Goal: Task Accomplishment & Management: Use online tool/utility

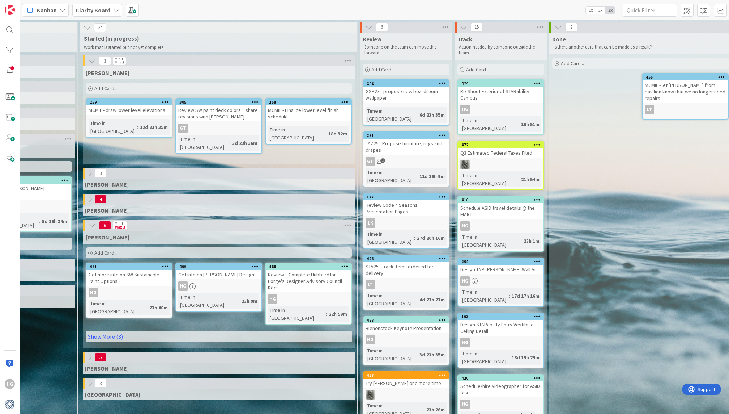
scroll to position [0, 691]
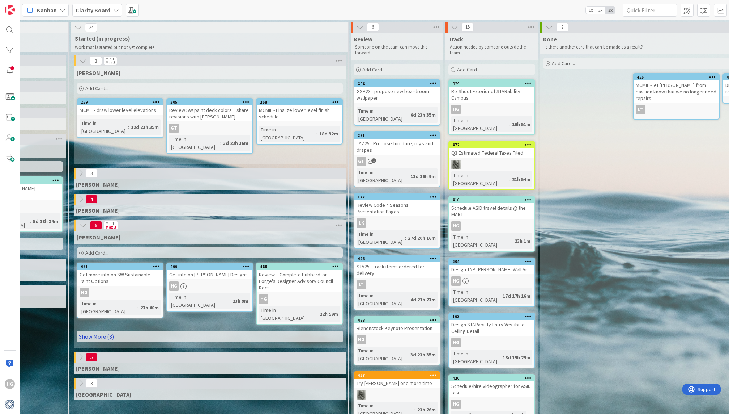
click at [183, 330] on link "Show More (3)" at bounding box center [210, 336] width 266 height 12
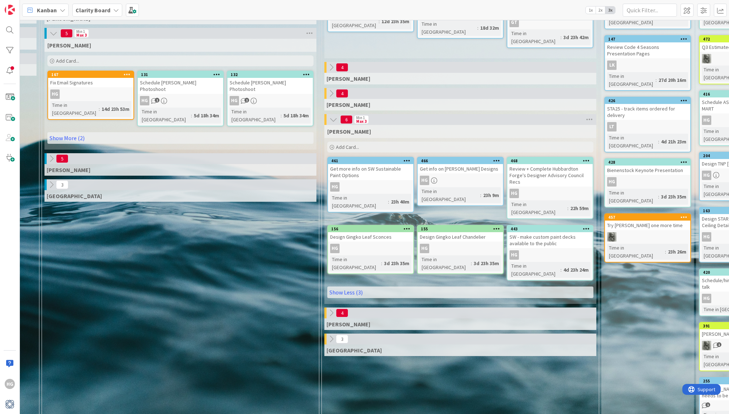
scroll to position [108, 440]
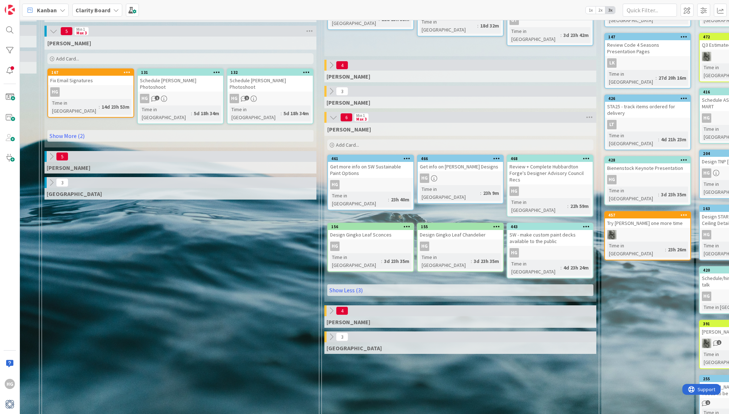
click at [157, 60] on div "Add Card..." at bounding box center [180, 58] width 266 height 11
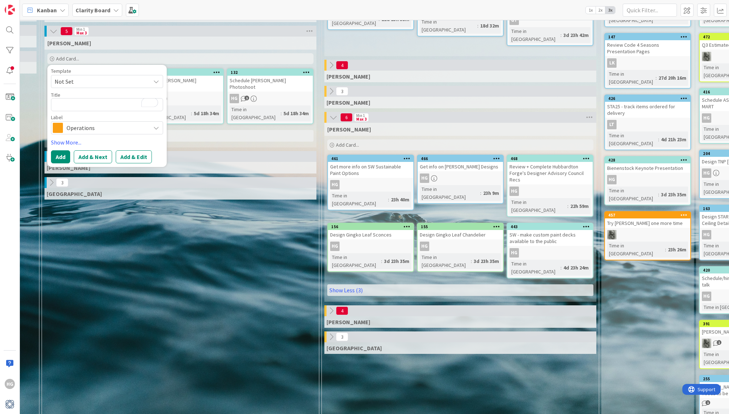
click at [104, 124] on span "Operations" at bounding box center [107, 128] width 80 height 10
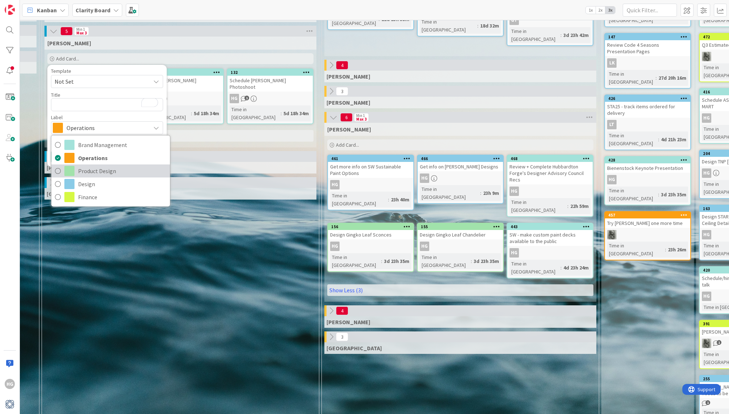
click at [97, 172] on span "Product Design" at bounding box center [122, 170] width 88 height 11
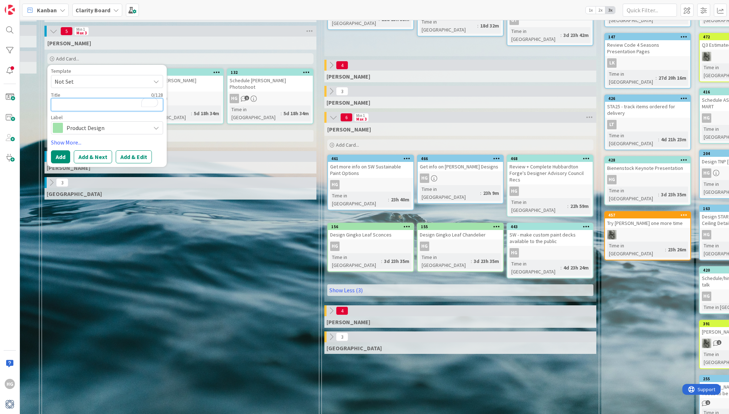
click at [97, 107] on textarea "To enrich screen reader interactions, please activate Accessibility in Grammarl…" at bounding box center [107, 104] width 112 height 13
type textarea "x"
type textarea "P"
type textarea "x"
type textarea "Pr"
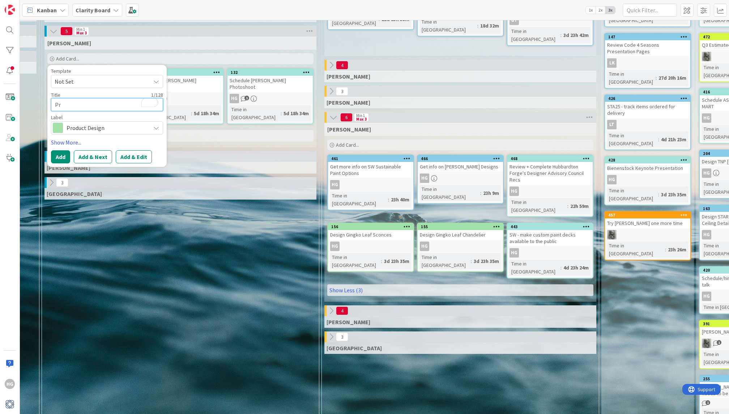
type textarea "x"
type textarea "Pro"
type textarea "x"
type textarea "Produ"
type textarea "x"
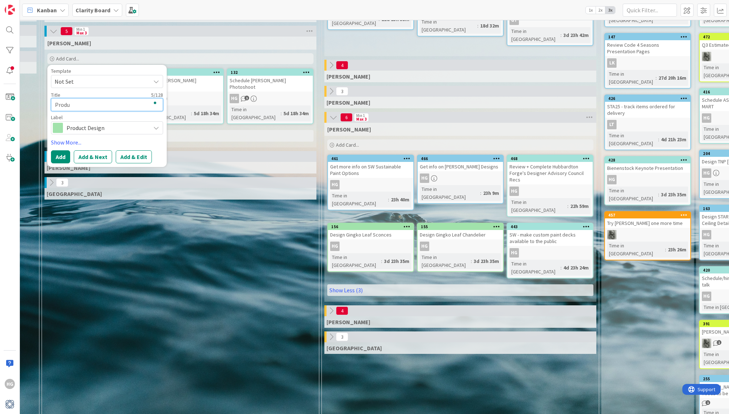
type textarea "Produc"
type textarea "x"
type textarea "Product"
type textarea "x"
type textarea "Product"
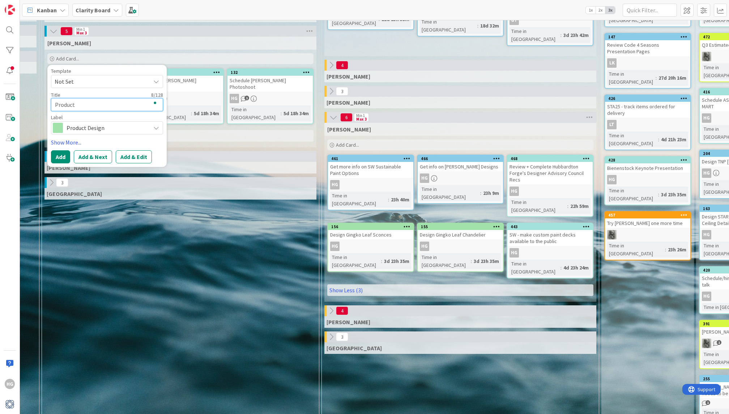
type textarea "x"
type textarea "Product D"
type textarea "x"
type textarea "Product De"
type textarea "x"
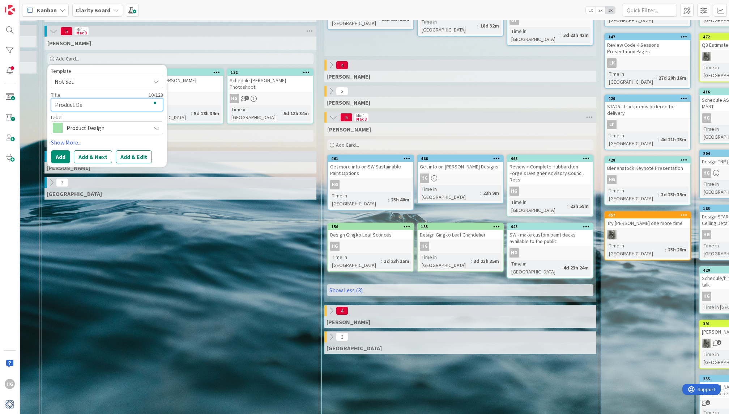
type textarea "Product Des"
type textarea "x"
type textarea "Product Desi"
type textarea "x"
type textarea "Product Desig"
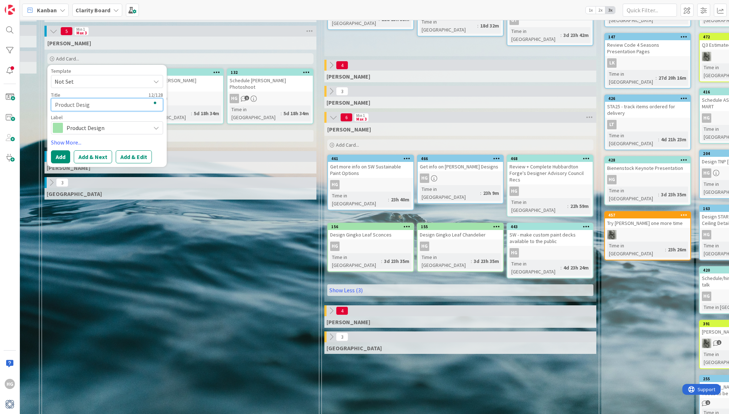
type textarea "x"
type textarea "Product Design"
click at [54, 107] on textarea "Product Design" at bounding box center [107, 104] width 112 height 13
type textarea "x"
type textarea "EProduct Design"
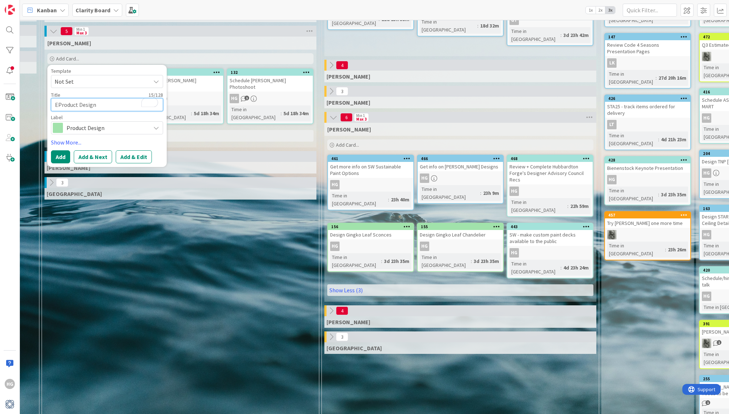
type textarea "x"
type textarea "EdProduct Design"
type textarea "x"
type textarea "EdiProduct Design"
type textarea "x"
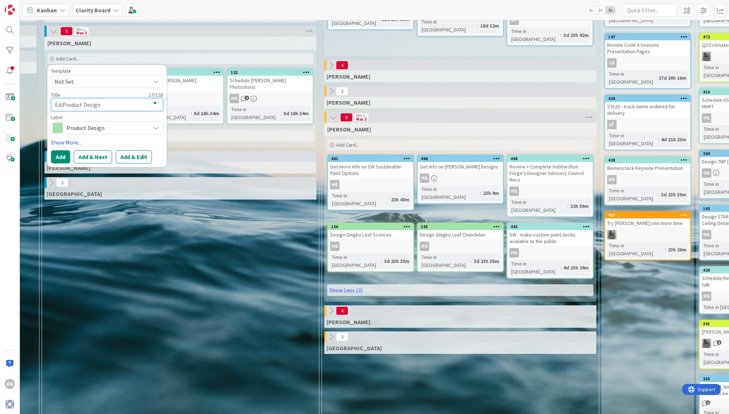
type textarea "EditProduct Design"
type textarea "x"
type textarea "Edit Product Design"
type textarea "x"
type textarea "Edit CProduct Design"
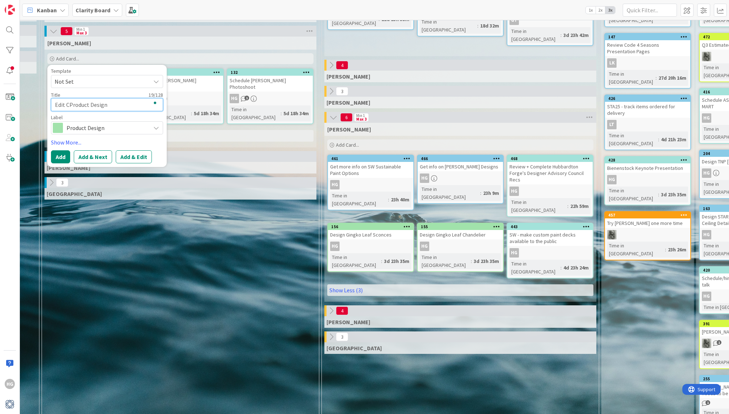
type textarea "x"
type textarea "Edit ChProduct Design"
type textarea "x"
type textarea "Edit ChaProduct Design"
type textarea "x"
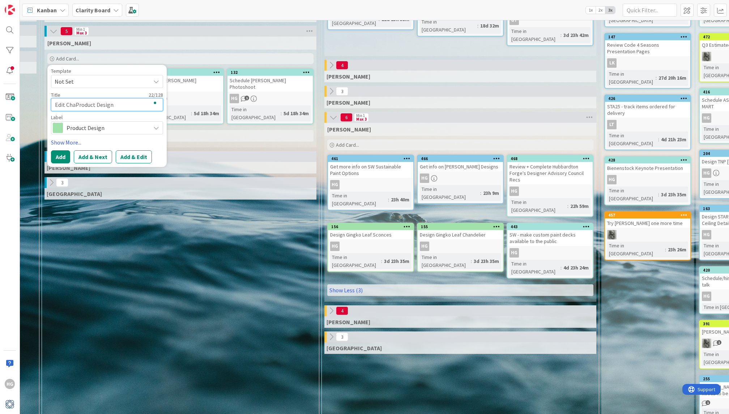
type textarea "Edit ChadProduct Design"
type textarea "x"
type textarea "Edit ChaddoProduct Design"
type textarea "x"
type textarea "Edit ChaddocProduct Design"
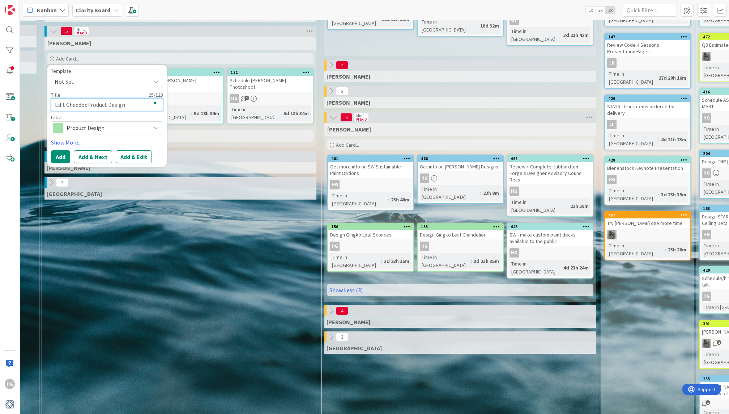
type textarea "x"
type textarea "Edit ChaddockProduct Design"
type textarea "x"
type textarea "Edit Chaddock Product Design"
type textarea "x"
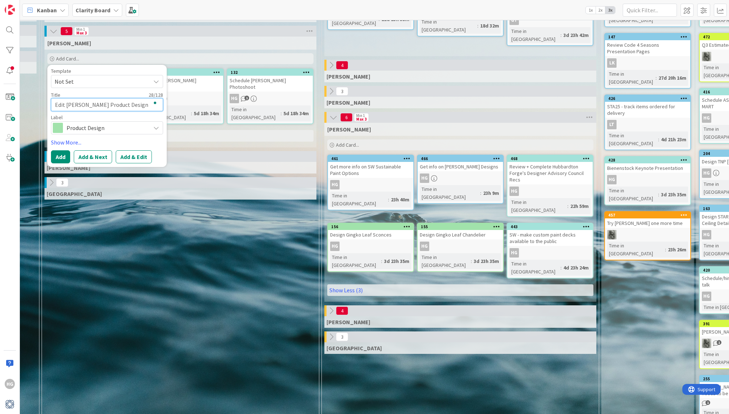
type textarea "Edit Chaddock DProduct Design"
type textarea "x"
type textarea "Edit Chaddock DeProduct Design"
type textarea "x"
type textarea "Edit Chaddock DesProduct Design"
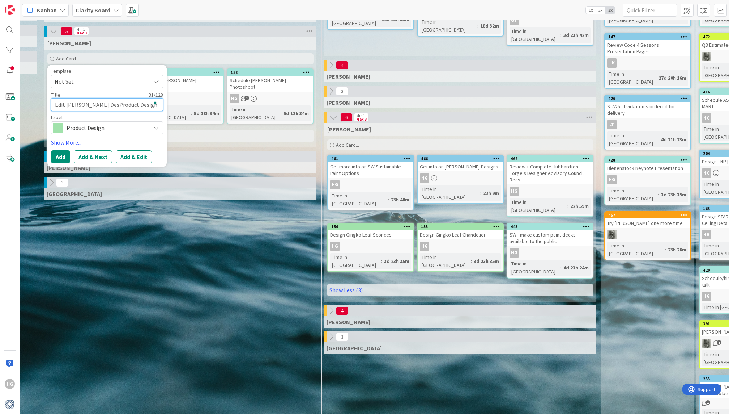
type textarea "x"
type textarea "Edit Chaddock DesiProduct Design"
type textarea "x"
type textarea "Edit Chaddock DesigProduct Design"
type textarea "x"
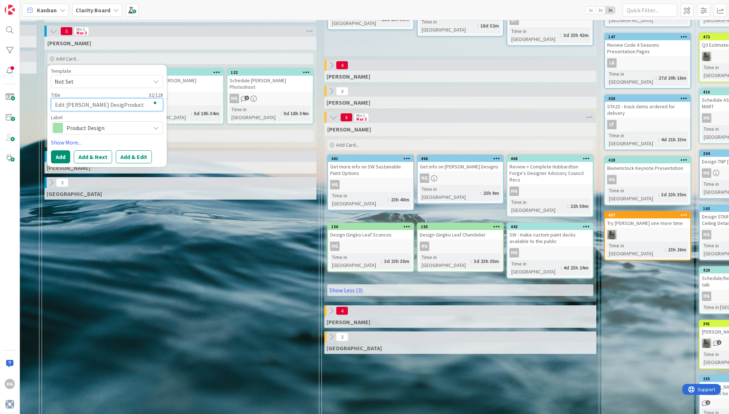
type textarea "Edit Chaddock DesignProduct Design"
type textarea "x"
type textarea "Edit Chaddock DesignsProduct Design"
type textarea "x"
type textarea "Edit Chaddock Designs Product Design"
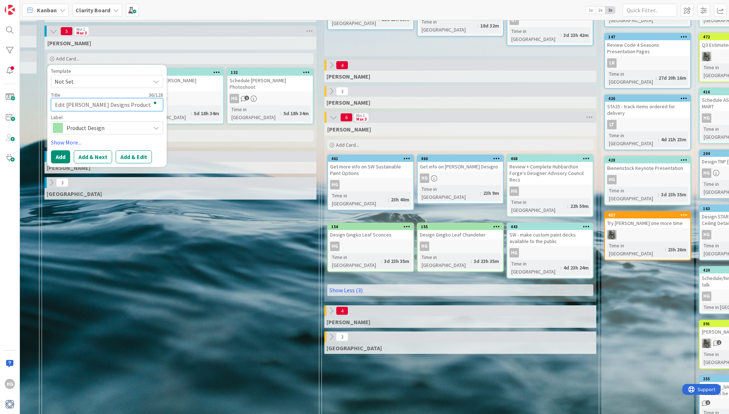
type textarea "x"
type textarea "Edit Chaddock Designs fProduct Design"
type textarea "x"
type textarea "Edit Chaddock Designs foProduct Design"
type textarea "x"
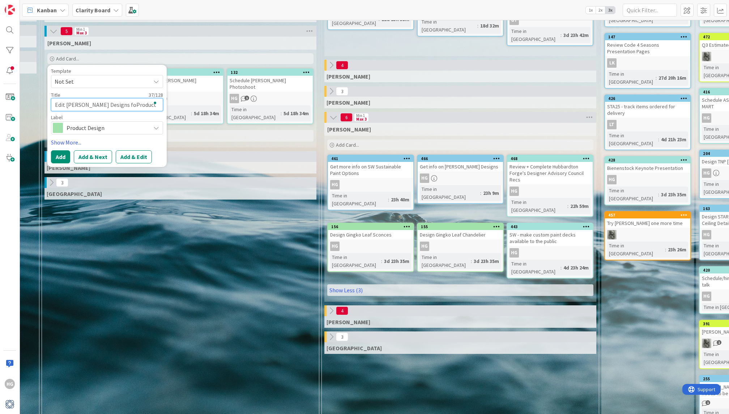
type textarea "Edit Chaddock Designs forProduct Design"
type textarea "x"
type textarea "Edit Chaddock Designs for Product Design"
click at [77, 81] on span "Not Set" at bounding box center [100, 81] width 90 height 9
click at [84, 75] on span "Not Set" at bounding box center [107, 81] width 112 height 13
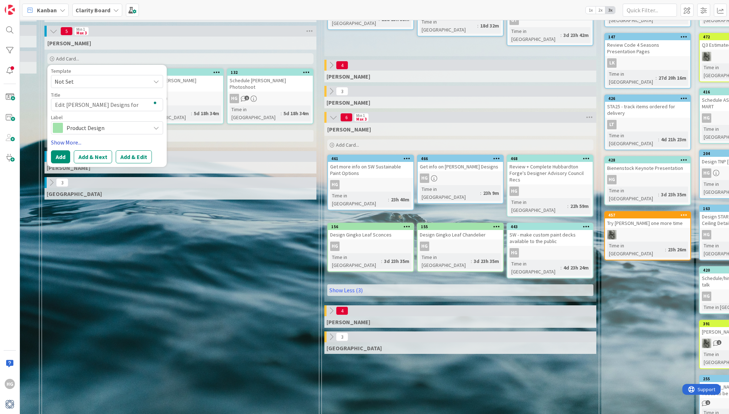
click at [63, 144] on link "Show More..." at bounding box center [107, 142] width 112 height 9
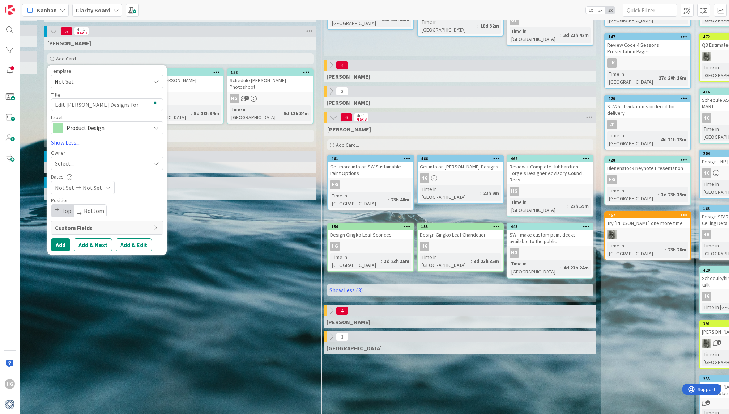
click at [67, 164] on span "Select..." at bounding box center [64, 163] width 19 height 9
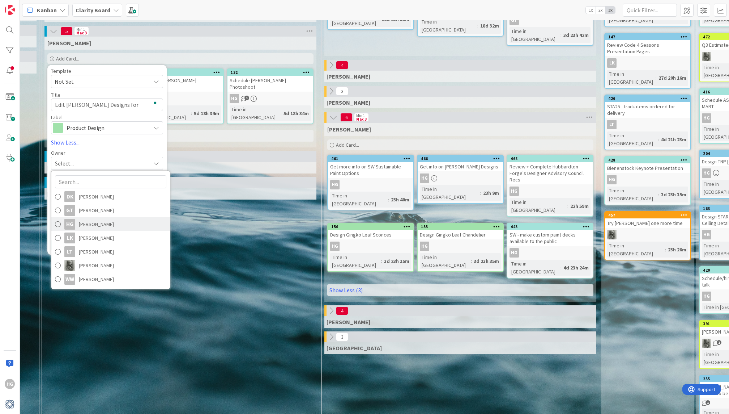
click at [66, 225] on div "HG" at bounding box center [69, 224] width 11 height 11
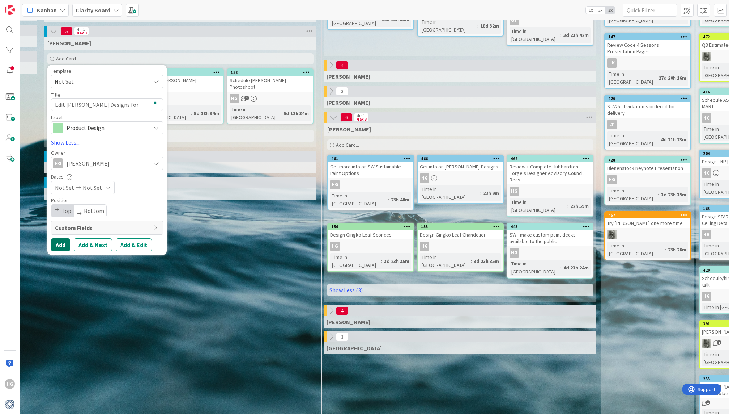
click at [58, 244] on button "Add" at bounding box center [60, 244] width 19 height 13
type textarea "x"
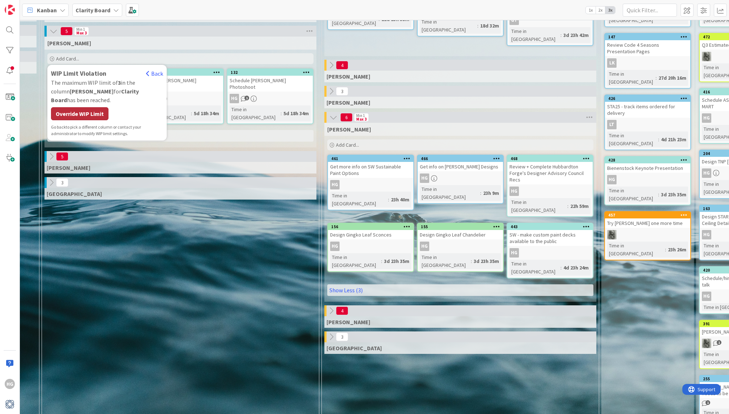
click at [79, 107] on div "Override WIP Limit" at bounding box center [80, 113] width 58 height 13
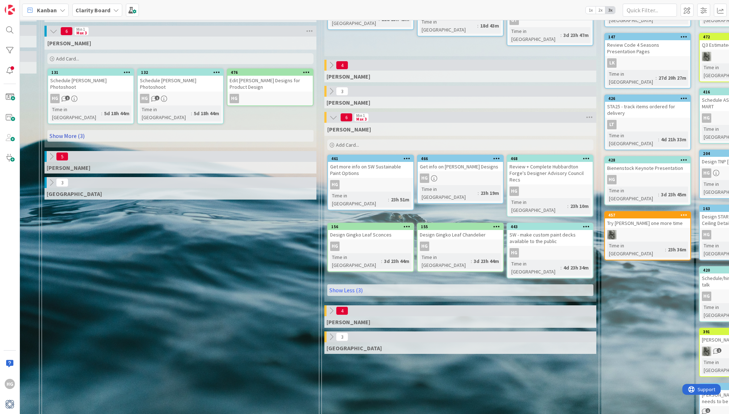
click at [81, 130] on link "Show More (3)" at bounding box center [180, 136] width 266 height 12
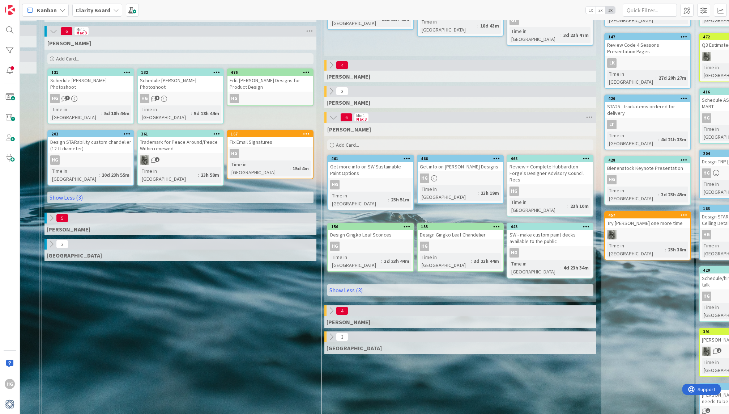
click at [252, 88] on div "Edit Chaddock Designs for Product Design" at bounding box center [270, 84] width 85 height 16
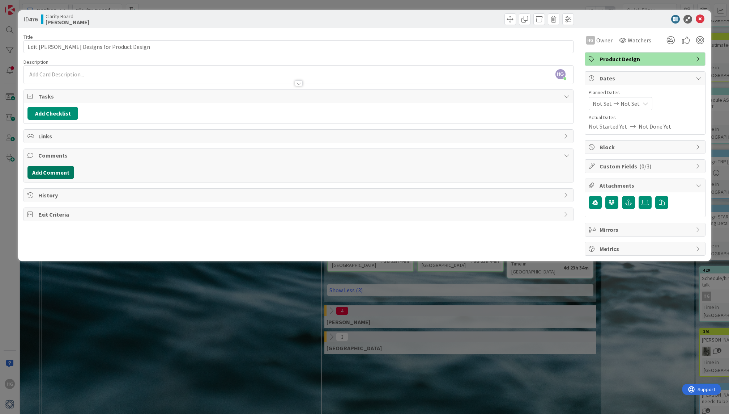
click at [58, 169] on button "Add Comment" at bounding box center [50, 172] width 47 height 13
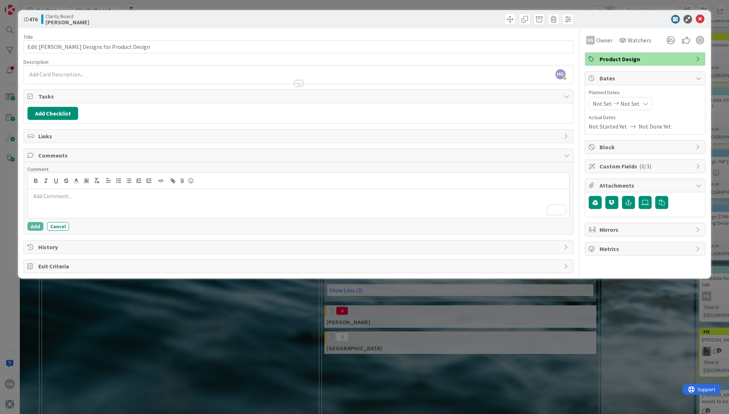
scroll to position [108, 0]
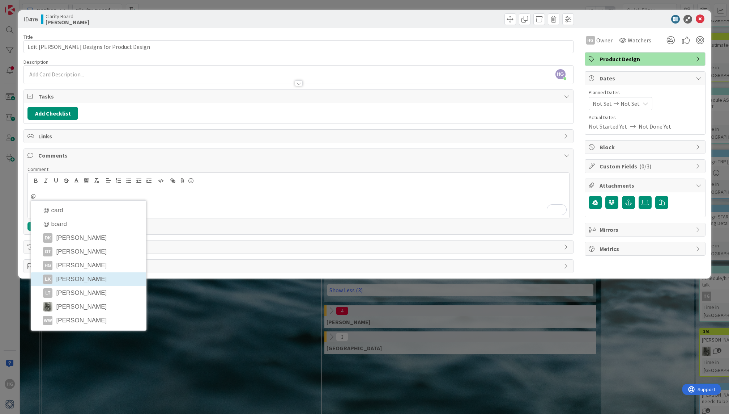
click at [63, 279] on li "LK Lisa Kahn" at bounding box center [88, 279] width 115 height 14
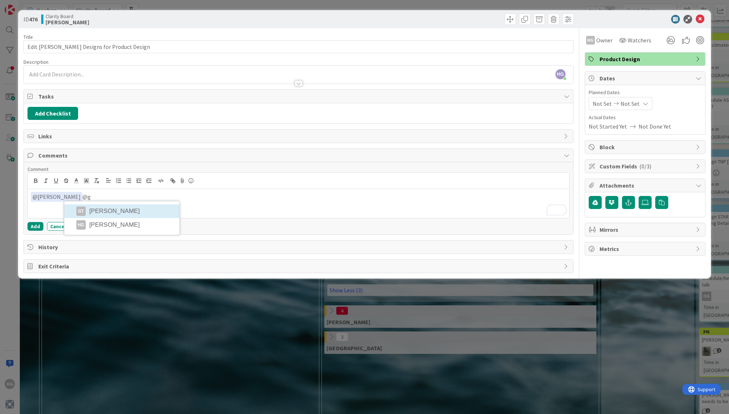
click at [97, 210] on li "GT Gina Thomas" at bounding box center [121, 211] width 115 height 14
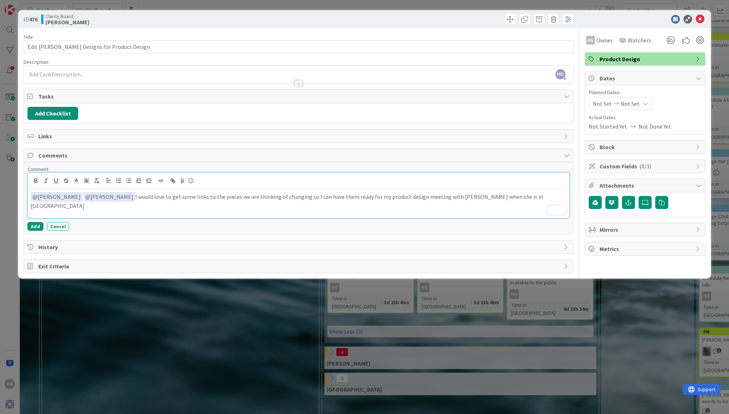
click at [282, 196] on p "﻿ @ Lisa Kahn ﻿ ﻿ @ Gina Thomas ﻿ I would love to get some links to the pieces …" at bounding box center [298, 201] width 535 height 18
click at [488, 194] on p "﻿ @ Lisa Kahn ﻿ ﻿ @ Gina Thomas ﻿ I would love to get some links to the pieces …" at bounding box center [298, 201] width 535 height 18
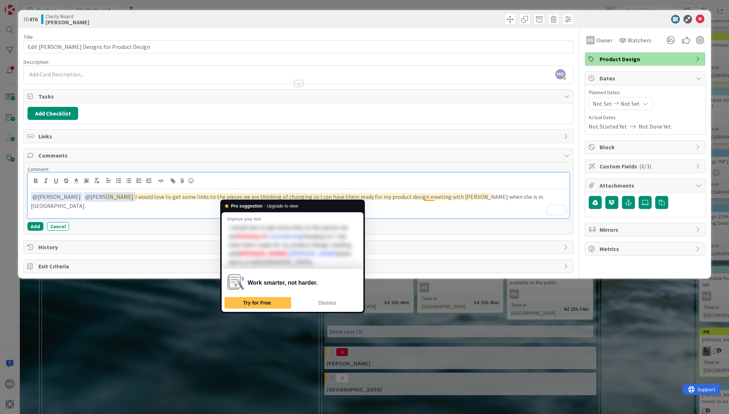
click at [244, 201] on div "Pro suggestion · Upgrade to view Improve your text I would love to get some lin…" at bounding box center [292, 256] width 145 height 114
click at [438, 186] on div at bounding box center [298, 181] width 541 height 16
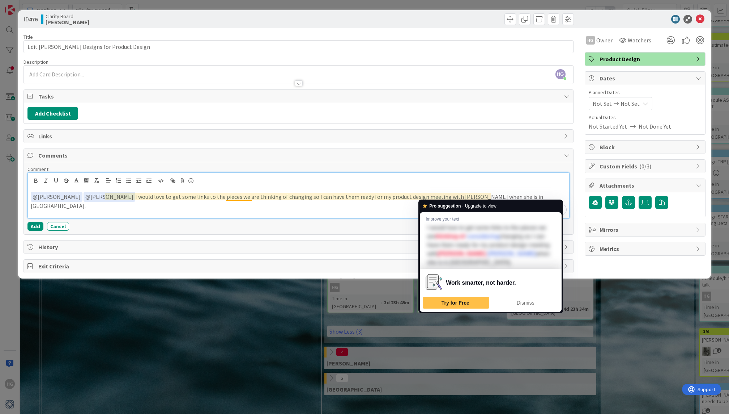
click at [430, 195] on p "﻿ @ Lisa Kahn ﻿ ﻿ @ Gina Thomas ﻿ I would love to get some links to the pieces …" at bounding box center [298, 201] width 535 height 18
click at [517, 303] on span "Dismiss" at bounding box center [526, 303] width 18 height 6
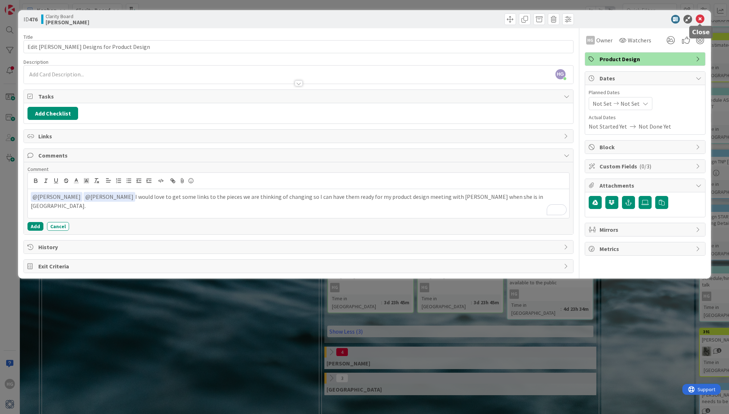
click at [703, 19] on icon at bounding box center [700, 19] width 9 height 9
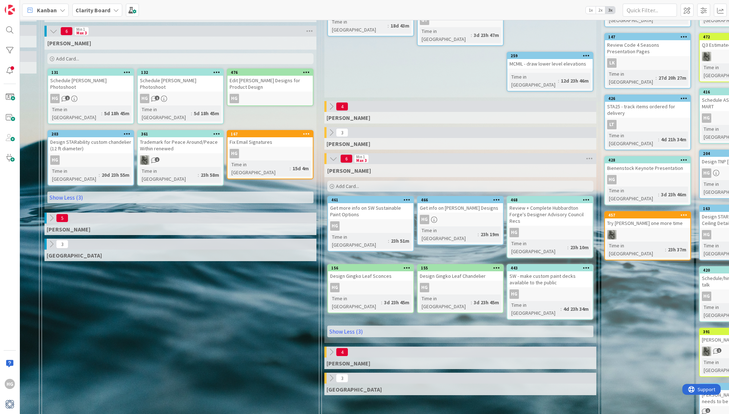
click at [253, 84] on div "Edit Chaddock Designs for Product Design" at bounding box center [270, 84] width 85 height 16
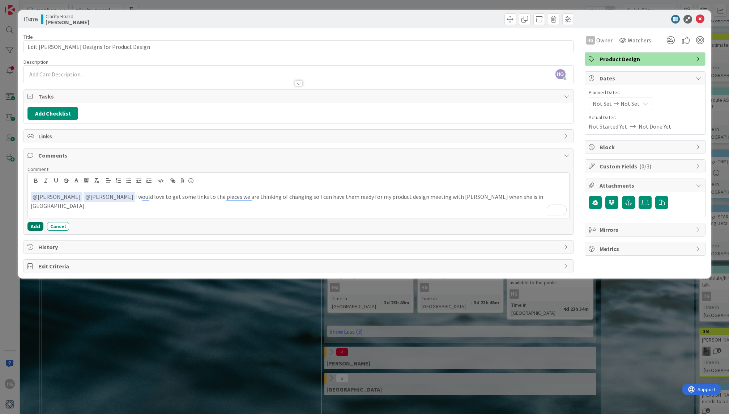
click at [35, 226] on button "Add" at bounding box center [35, 226] width 16 height 9
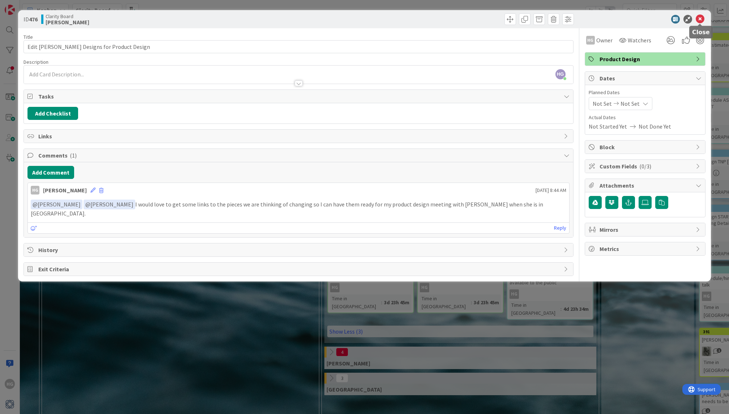
click at [698, 18] on icon at bounding box center [700, 19] width 9 height 9
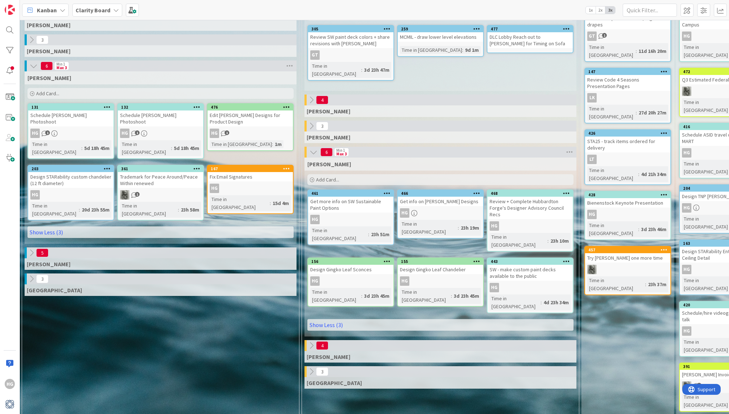
scroll to position [72, 460]
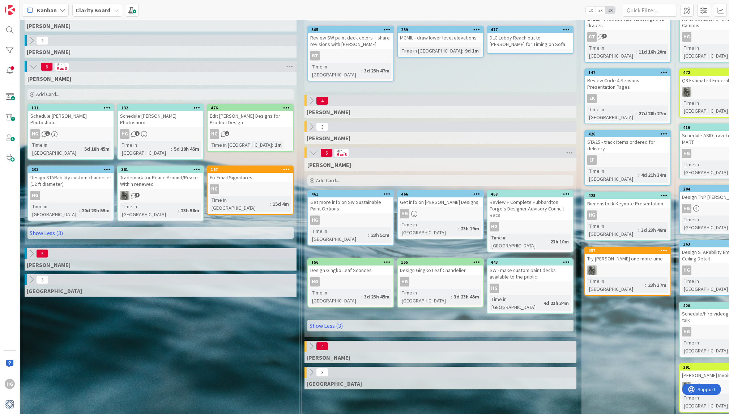
click at [308, 342] on icon at bounding box center [312, 346] width 8 height 8
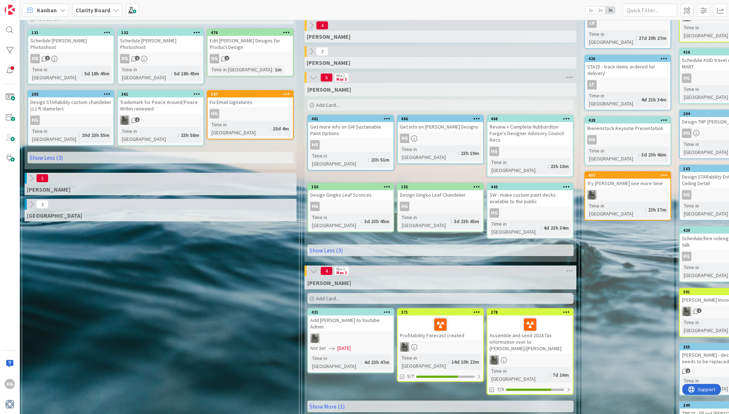
scroll to position [0, 0]
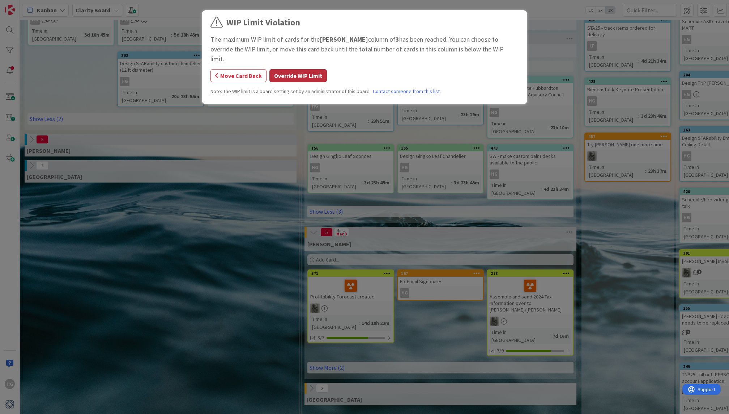
click at [292, 69] on button "Override WIP Limit" at bounding box center [299, 75] width 58 height 13
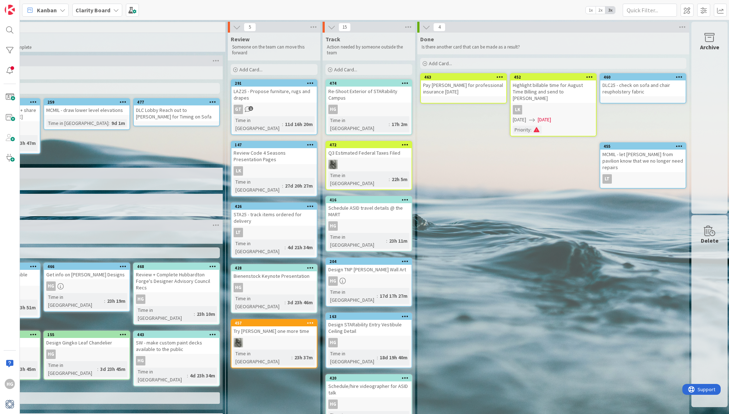
click at [279, 264] on link "428 Bienenstock Keynote Presentation HG Time in Column : 3d 23h 46m" at bounding box center [274, 288] width 87 height 49
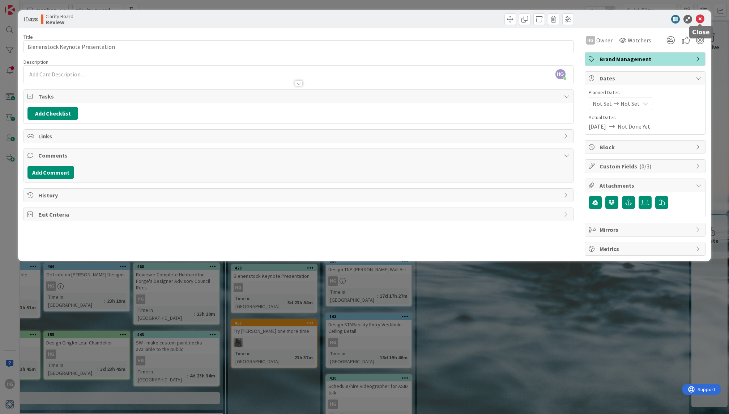
click at [699, 18] on icon at bounding box center [700, 19] width 9 height 9
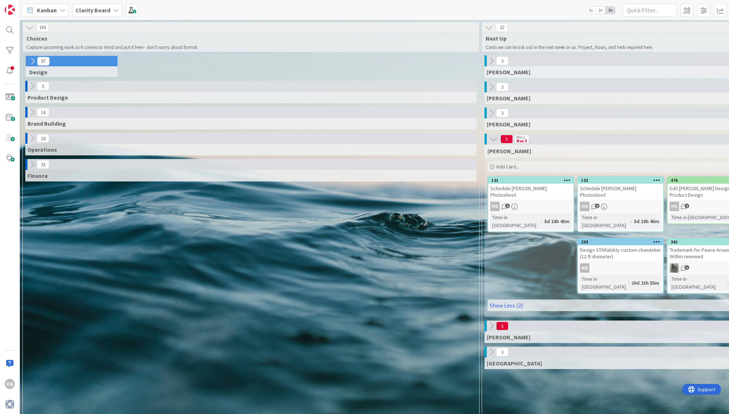
click at [623, 186] on div "Schedule McMillon Photoshoot" at bounding box center [620, 191] width 85 height 16
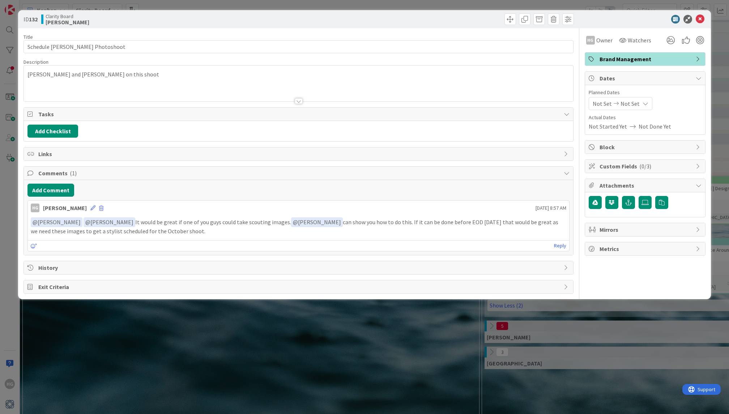
click at [86, 92] on div at bounding box center [298, 92] width 549 height 18
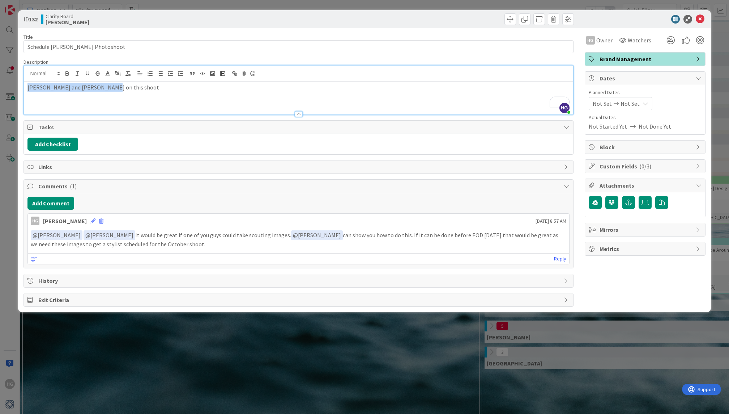
drag, startPoint x: 112, startPoint y: 91, endPoint x: 22, endPoint y: 80, distance: 91.1
click at [22, 80] on div "ID 132 Clarity Board Hannah Title 28 / 128 Schedule McMillon Photoshoot Descrip…" at bounding box center [364, 161] width 693 height 302
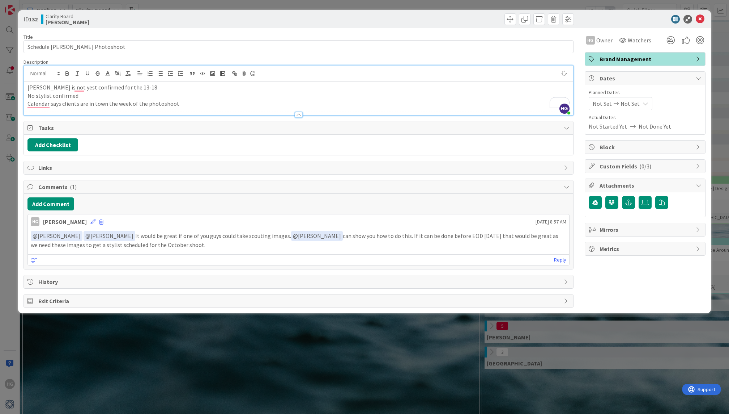
click at [34, 107] on div at bounding box center [298, 111] width 549 height 8
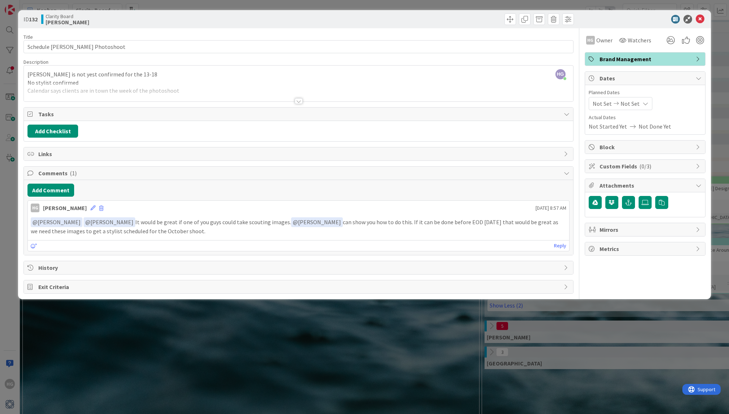
click at [50, 87] on div at bounding box center [298, 92] width 549 height 18
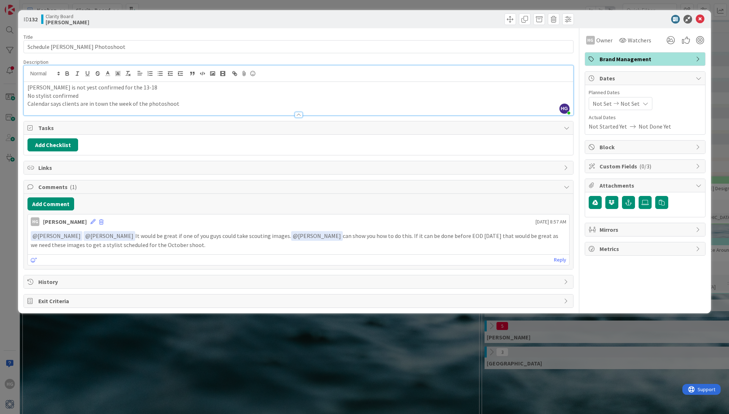
click at [29, 105] on p "Calendar says clients are in town the week of the photoshoot" at bounding box center [298, 103] width 542 height 8
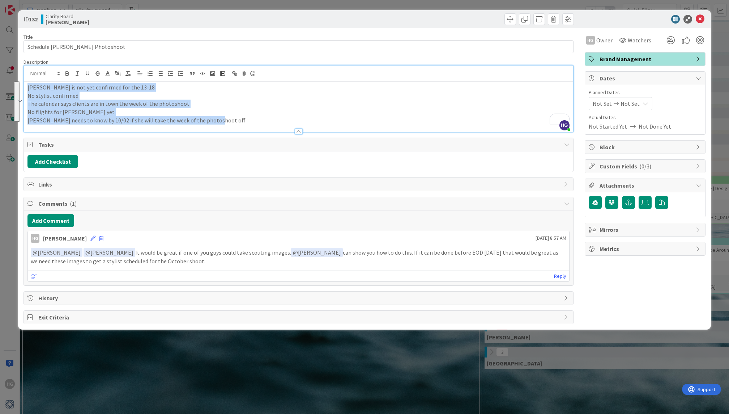
drag, startPoint x: 221, startPoint y: 123, endPoint x: 29, endPoint y: 82, distance: 196.8
click at [29, 82] on div "[PERSON_NAME] is not yet confirmed for the 13-18 No stylist confirmed The calen…" at bounding box center [298, 107] width 549 height 50
copy div "[PERSON_NAME] is not yet confirmed for the 13-18 No stylist confirmed The calen…"
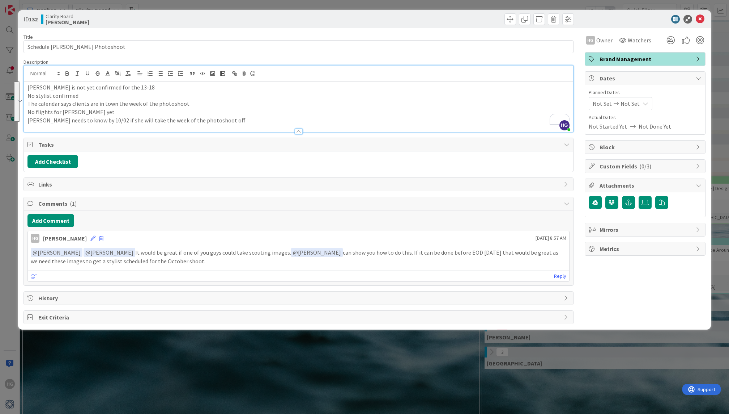
click at [217, 116] on p "Sarah needs to know by 10/02 if she will take the week of the photoshoot off" at bounding box center [298, 120] width 542 height 8
click at [700, 20] on icon at bounding box center [700, 19] width 9 height 9
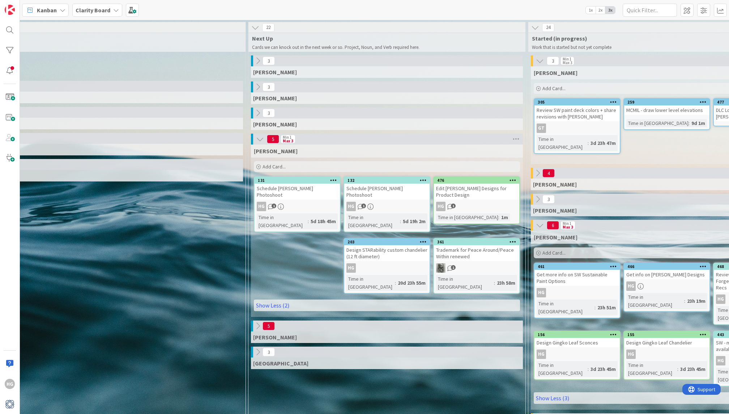
click at [309, 189] on div "Schedule Stomberg Photoshoot" at bounding box center [297, 191] width 85 height 16
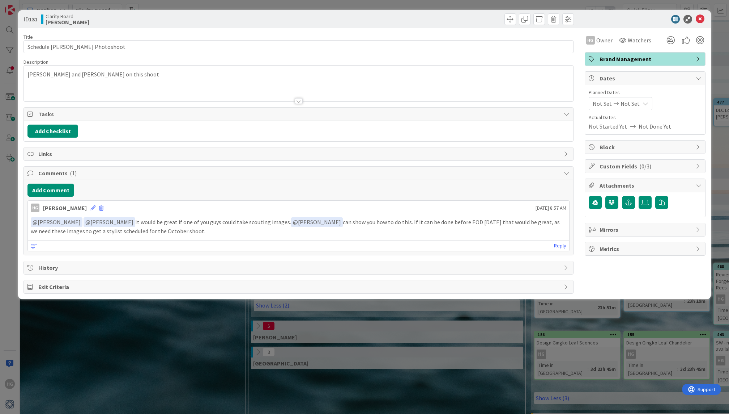
click at [144, 83] on div at bounding box center [298, 92] width 549 height 18
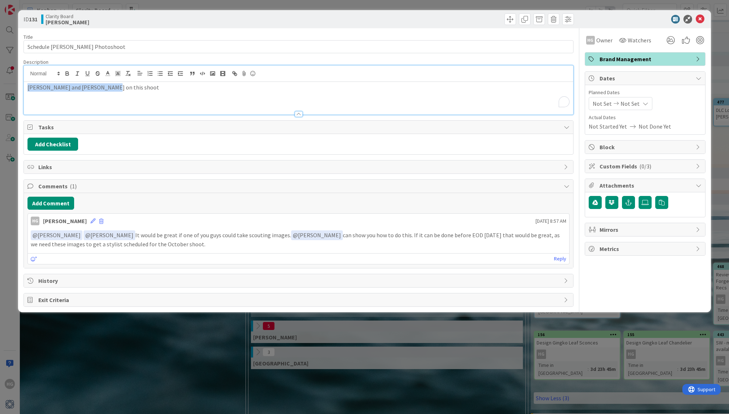
drag, startPoint x: 115, startPoint y: 87, endPoint x: 21, endPoint y: 87, distance: 93.7
click at [21, 87] on div "ID 131 Clarity Board Hannah Title 28 / 128 Schedule Stomberg Photoshoot Descrip…" at bounding box center [364, 161] width 693 height 302
paste div "To enrich screen reader interactions, please activate Accessibility in Grammarl…"
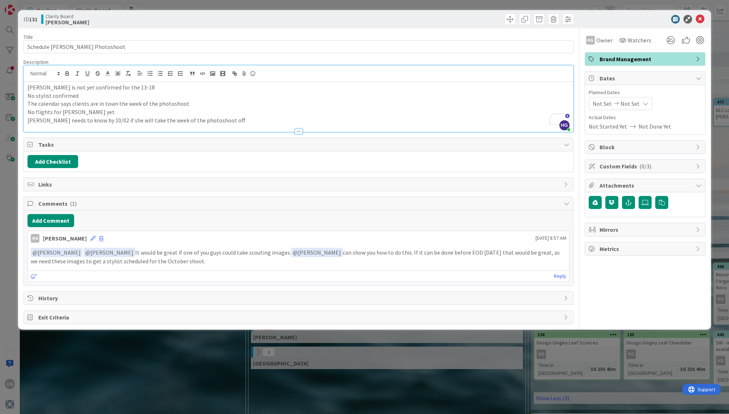
click at [125, 88] on p "Brie Williams is not yet confirmed for the 13-18" at bounding box center [298, 87] width 542 height 8
click at [160, 89] on p "Brie Williams is not yet confirmed for Oct 13-18" at bounding box center [298, 87] width 542 height 8
drag, startPoint x: 198, startPoint y: 105, endPoint x: 26, endPoint y: 105, distance: 172.2
click at [26, 105] on div "ID 131 Clarity Board Hannah Title 28 / 128 Schedule Stomberg Photoshoot Descrip…" at bounding box center [364, 207] width 729 height 414
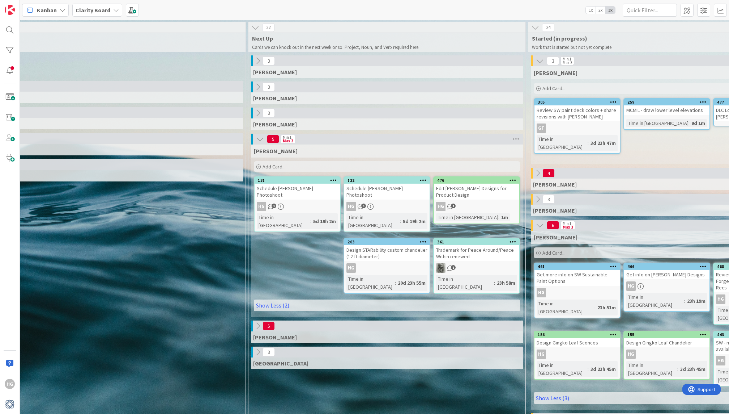
click at [304, 187] on div "Schedule Stomberg Photoshoot" at bounding box center [297, 191] width 85 height 16
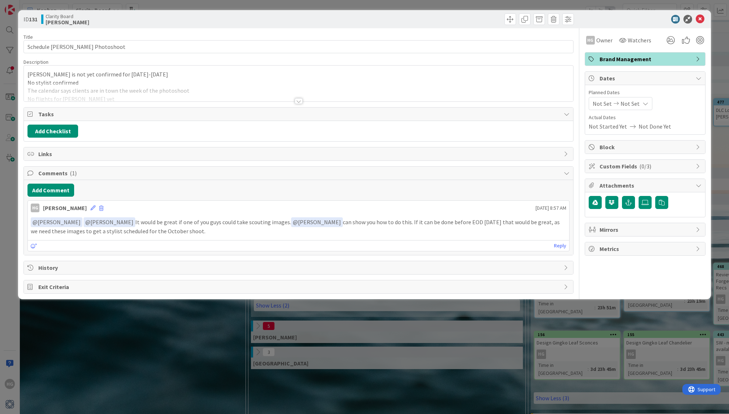
click at [84, 81] on p "No stylist confirmed" at bounding box center [298, 83] width 542 height 8
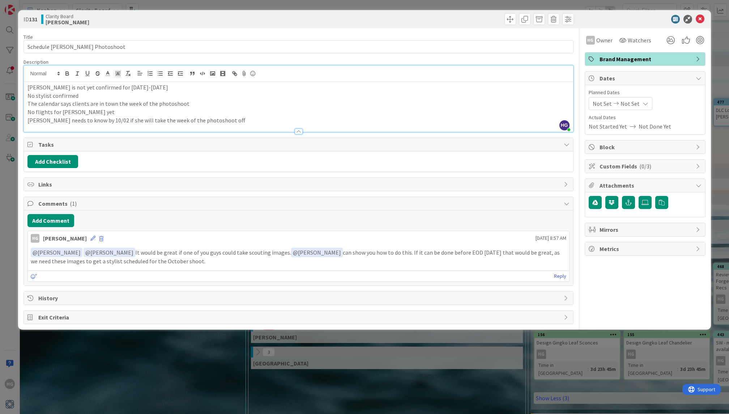
click at [46, 102] on p "The calendar says clients are in town the week of the photoshoot" at bounding box center [298, 103] width 542 height 8
click at [118, 105] on p "We still need Lisa to finish decorating (trip with client)" at bounding box center [298, 103] width 542 height 8
click at [55, 219] on button "Add Comment" at bounding box center [50, 220] width 47 height 13
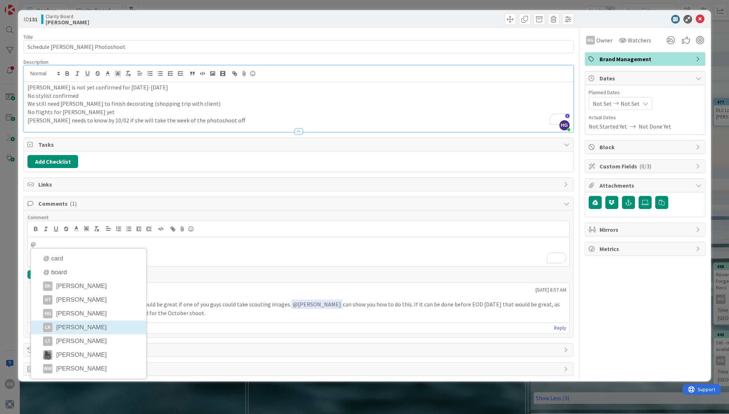
click at [62, 326] on li "LK Lisa Kahn" at bounding box center [88, 327] width 115 height 14
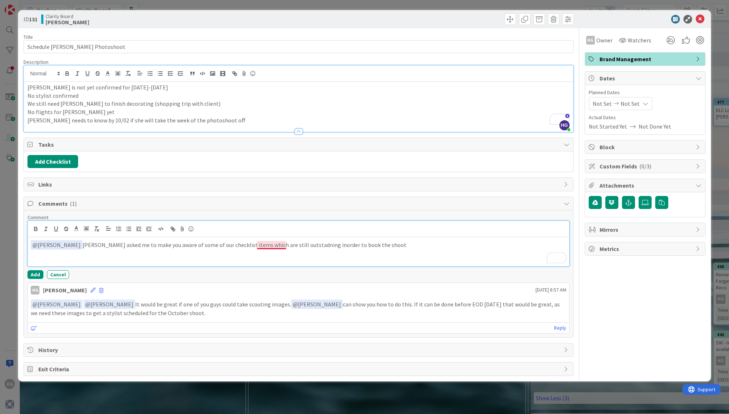
click at [271, 241] on p "﻿ @ Lisa Kahn ﻿ Philip asked me to make you aware of some of our checklist item…" at bounding box center [298, 245] width 535 height 10
click at [275, 242] on p "﻿ @ Lisa Kahn ﻿ Philip asked me to make you aware of some of our checklist item…" at bounding box center [298, 245] width 535 height 10
click at [297, 244] on p "﻿ @ Lisa Kahn ﻿ Philip asked me to make you aware of some of our checklist item…" at bounding box center [298, 245] width 535 height 10
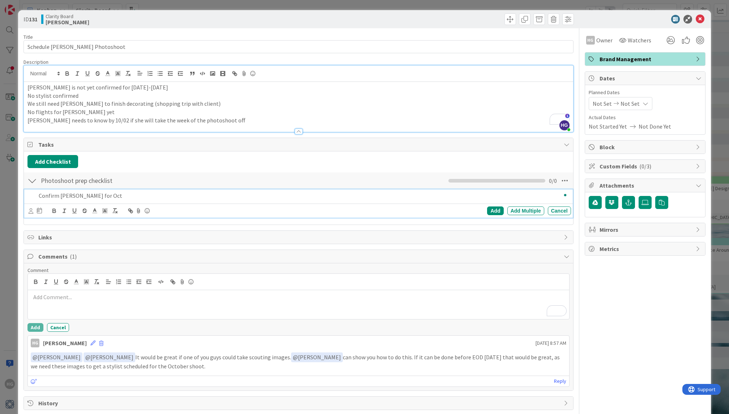
scroll to position [0, 234]
click at [501, 207] on div "Add" at bounding box center [495, 210] width 16 height 9
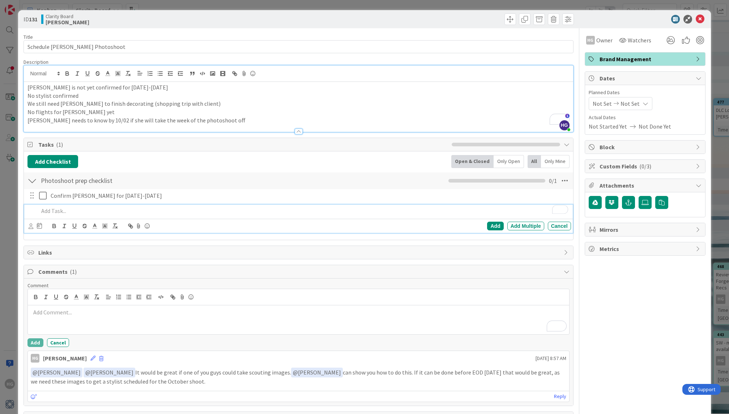
click at [57, 211] on p "To enrich screen reader interactions, please activate Accessibility in Grammarl…" at bounding box center [303, 211] width 529 height 8
click at [495, 224] on div "Add" at bounding box center [495, 225] width 16 height 9
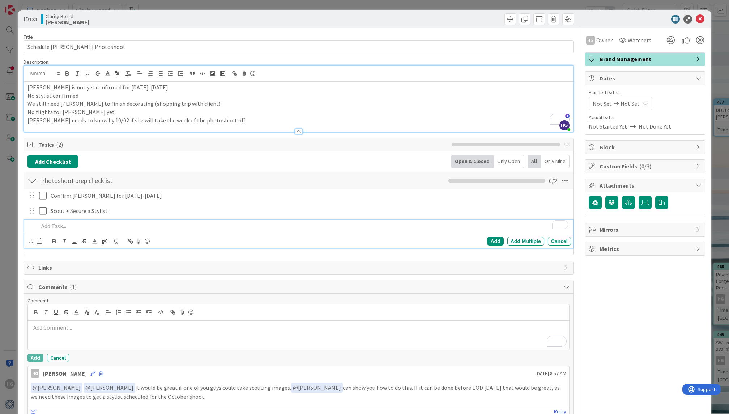
click at [54, 224] on p "To enrich screen reader interactions, please activate Accessibility in Grammarl…" at bounding box center [303, 226] width 529 height 8
click at [495, 237] on div "Add" at bounding box center [495, 241] width 16 height 9
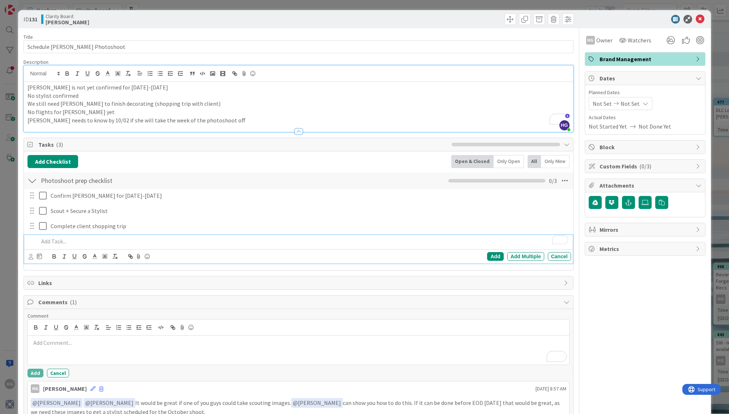
click at [58, 242] on p "To enrich screen reader interactions, please activate Accessibility in Grammarl…" at bounding box center [303, 241] width 529 height 8
click at [496, 257] on div "Add" at bounding box center [495, 256] width 16 height 9
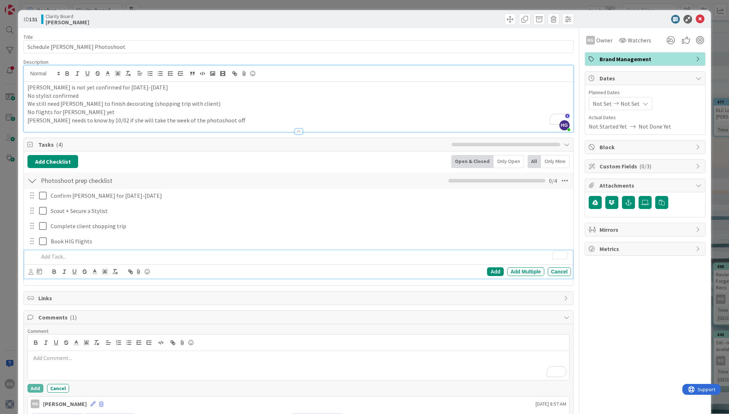
click at [60, 258] on p "To enrich screen reader interactions, please activate Accessibility in Grammarl…" at bounding box center [303, 256] width 529 height 8
click at [495, 269] on div "Add" at bounding box center [495, 271] width 16 height 9
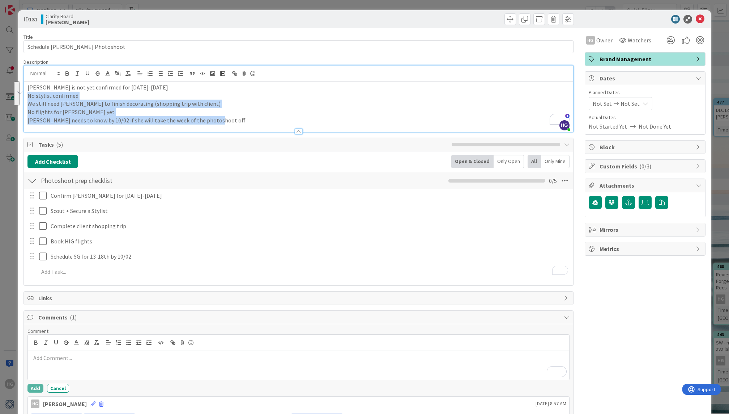
drag, startPoint x: 233, startPoint y: 119, endPoint x: 5, endPoint y: 95, distance: 228.8
click at [5, 95] on div "ID 131 Clarity Board Hannah Title 28 / 128 Schedule Stomberg Photoshoot Descrip…" at bounding box center [364, 207] width 729 height 414
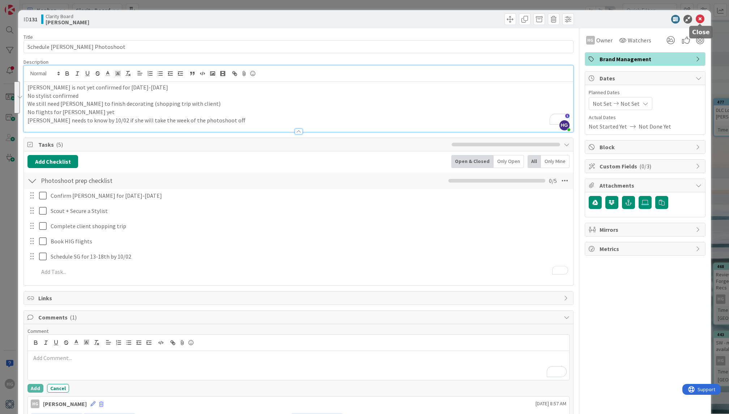
click at [702, 18] on icon at bounding box center [700, 19] width 9 height 9
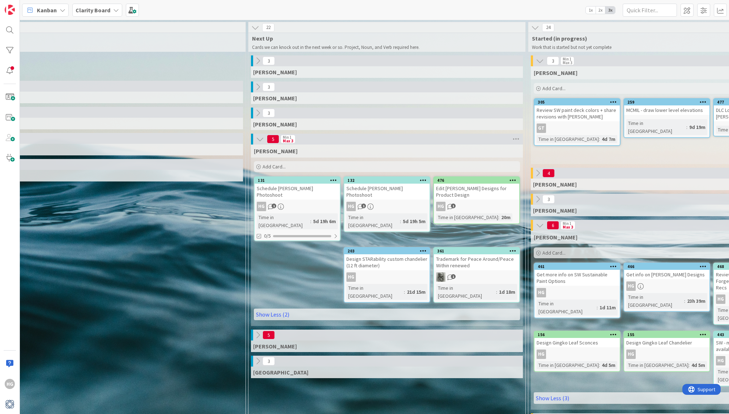
click at [388, 188] on div "Schedule McMillon Photoshoot" at bounding box center [386, 191] width 85 height 16
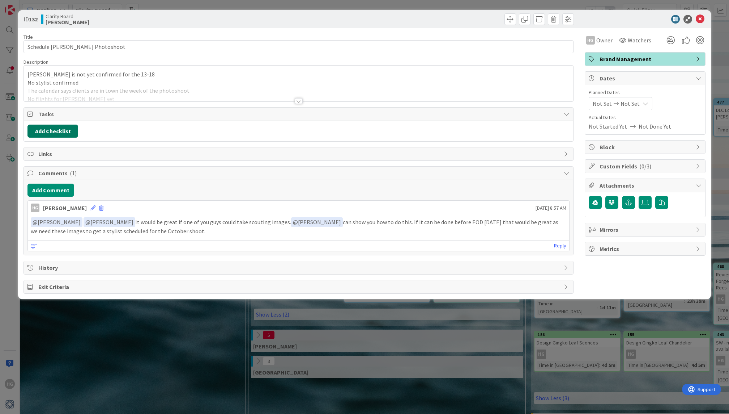
click at [68, 135] on button "Add Checklist" at bounding box center [52, 130] width 51 height 13
type input "photoshoot checklist"
click at [41, 184] on button "Add" at bounding box center [40, 181] width 19 height 13
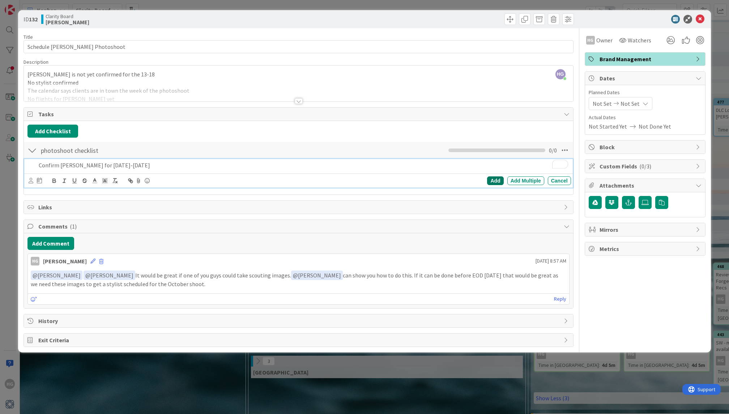
click at [491, 179] on div "Add" at bounding box center [495, 180] width 16 height 9
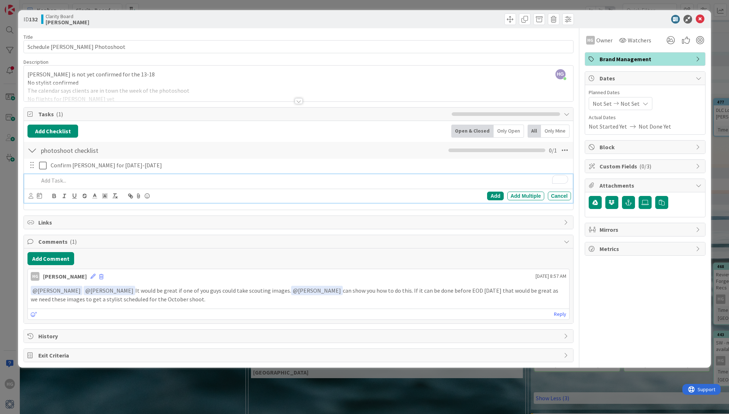
click at [54, 181] on p "To enrich screen reader interactions, please activate Accessibility in Grammarl…" at bounding box center [303, 180] width 529 height 8
click at [492, 193] on div "Add" at bounding box center [495, 195] width 16 height 9
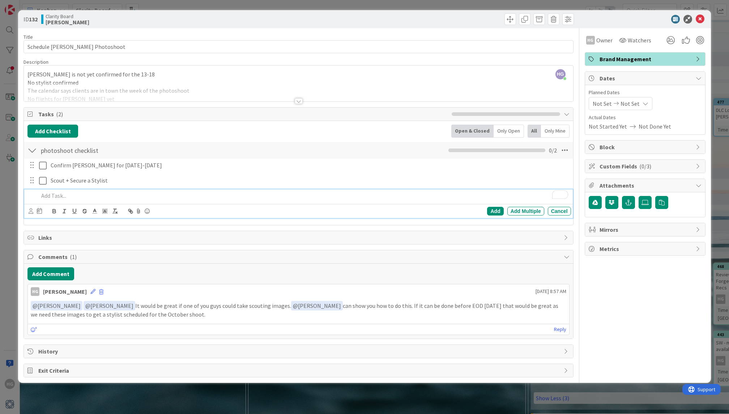
click at [55, 194] on p "To enrich screen reader interactions, please activate Accessibility in Grammarl…" at bounding box center [303, 195] width 529 height 8
click at [495, 209] on div "Add" at bounding box center [495, 211] width 16 height 9
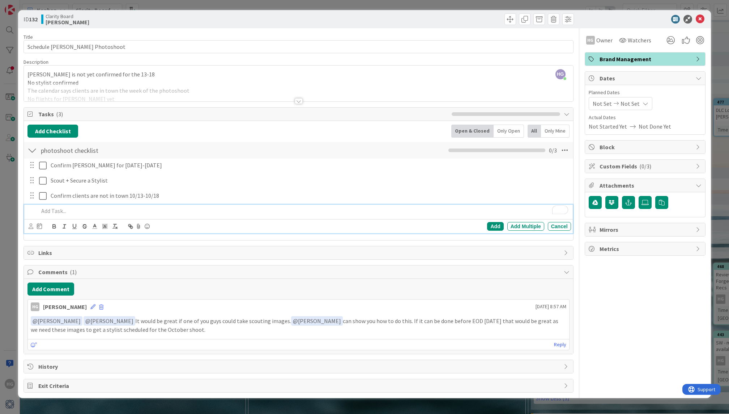
click at [54, 209] on p "To enrich screen reader interactions, please activate Accessibility in Grammarl…" at bounding box center [303, 211] width 529 height 8
click at [492, 222] on div "Add" at bounding box center [495, 226] width 16 height 9
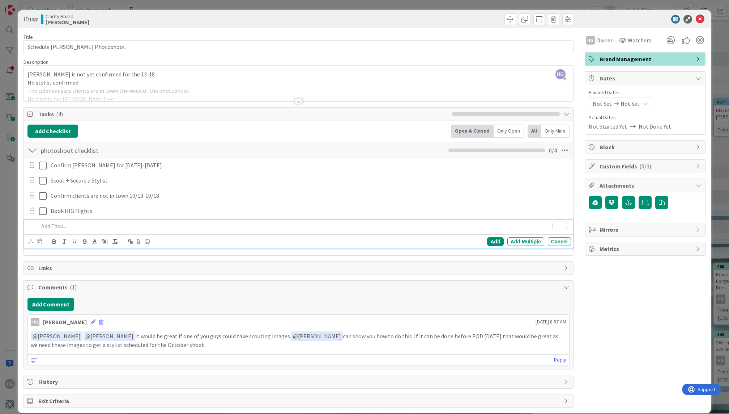
click at [63, 225] on p "To enrich screen reader interactions, please activate Accessibility in Grammarl…" at bounding box center [303, 226] width 529 height 8
click at [488, 240] on div "Add Add Multiple Cancel" at bounding box center [449, 241] width 243 height 9
click at [490, 240] on div "Add" at bounding box center [495, 241] width 16 height 9
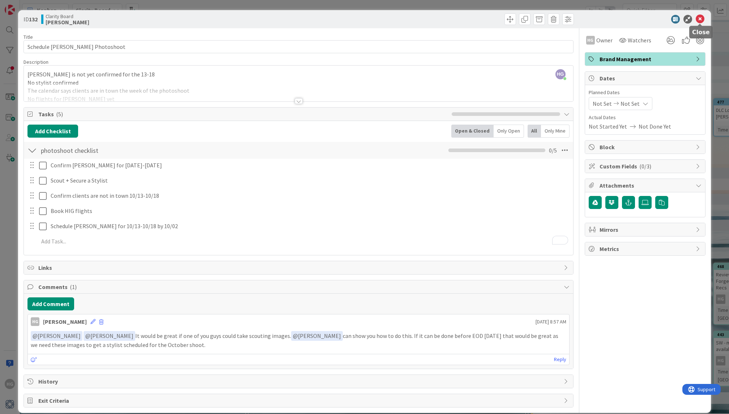
click at [699, 18] on icon at bounding box center [700, 19] width 9 height 9
